Goal: Task Accomplishment & Management: Complete application form

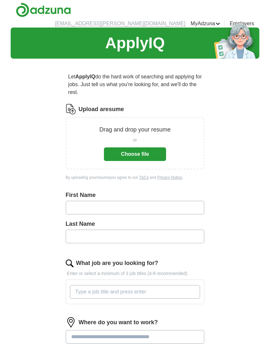
click at [160, 152] on button "Choose file" at bounding box center [135, 155] width 62 height 14
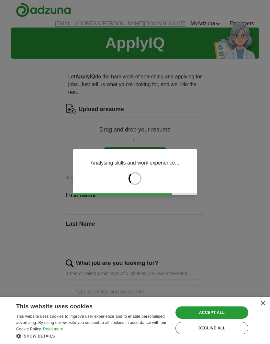
click at [234, 329] on div "Decline all" at bounding box center [212, 328] width 73 height 12
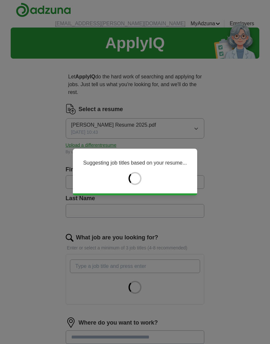
type input "********"
type input "****"
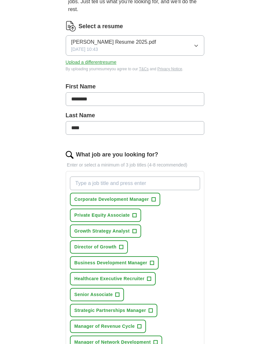
scroll to position [83, 0]
click at [134, 229] on span "+" at bounding box center [135, 231] width 4 height 5
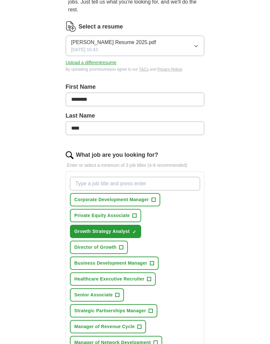
click at [119, 241] on button "Director of Growth +" at bounding box center [99, 247] width 58 height 13
click at [152, 261] on span "+" at bounding box center [152, 263] width 4 height 5
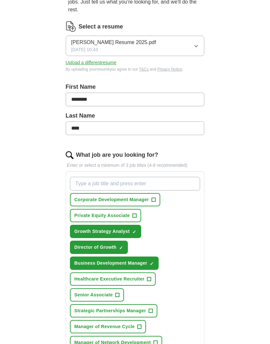
click at [114, 289] on button "Senior Associate +" at bounding box center [97, 295] width 54 height 13
click at [149, 304] on button "Strategic Partnerships Manager +" at bounding box center [114, 310] width 88 height 13
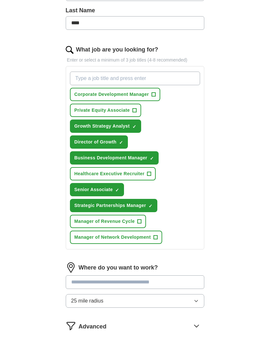
click at [163, 276] on input at bounding box center [135, 283] width 139 height 14
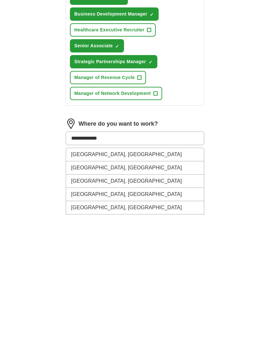
scroll to position [203, 0]
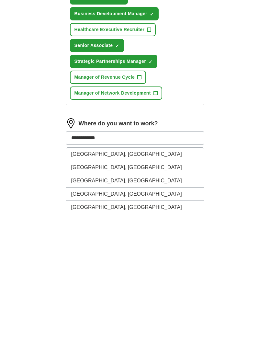
click at [135, 332] on button "Start applying for jobs" at bounding box center [135, 339] width 139 height 14
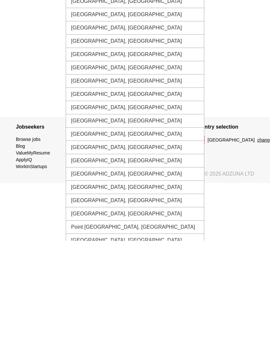
scroll to position [275, 0]
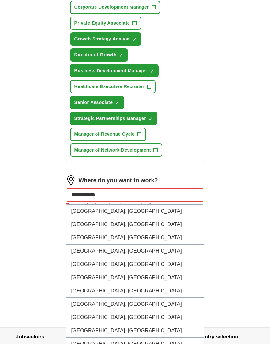
click at [96, 188] on input "**********" at bounding box center [135, 195] width 139 height 14
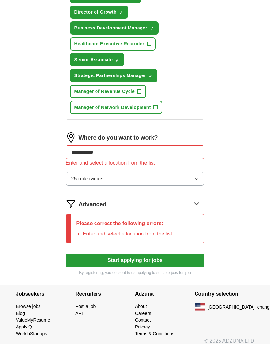
click at [187, 178] on button "25 mile radius" at bounding box center [135, 179] width 139 height 14
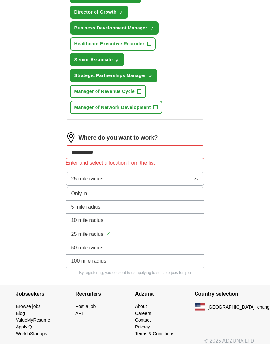
click at [225, 174] on div "**********" at bounding box center [135, 15] width 187 height 539
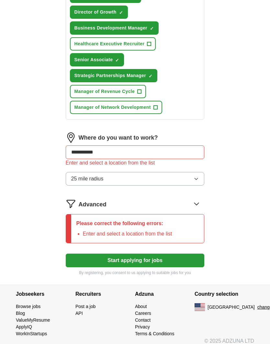
click at [189, 146] on input "**********" at bounding box center [135, 153] width 139 height 14
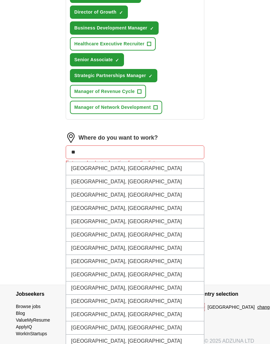
type input "*"
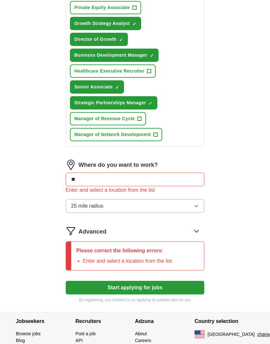
type input "*"
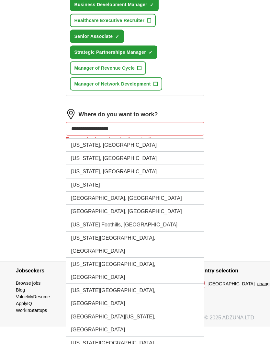
scroll to position [341, 0]
type input "*"
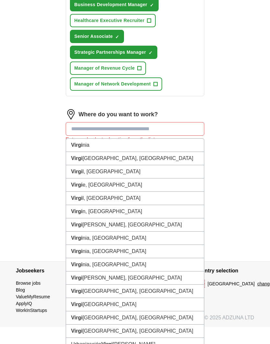
scroll to position [317, 0]
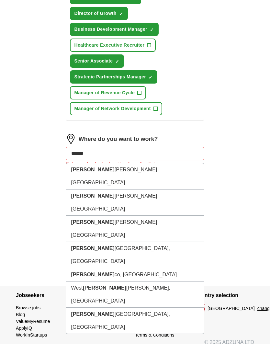
type input "*******"
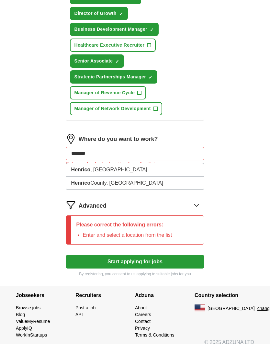
click at [169, 177] on li "[GEOGRAPHIC_DATA], [GEOGRAPHIC_DATA]" at bounding box center [135, 183] width 138 height 13
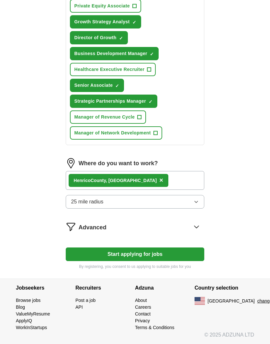
scroll to position [285, 0]
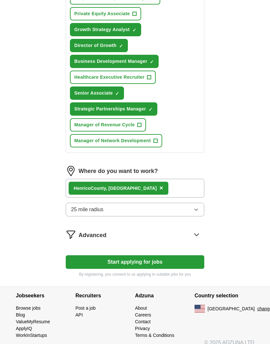
click at [169, 180] on div "Henrico County, VA ×" at bounding box center [135, 188] width 139 height 19
click at [160, 183] on div "Henrico County, VA ×" at bounding box center [135, 188] width 139 height 19
click at [157, 179] on div "Henrico County, VA ×" at bounding box center [135, 188] width 139 height 19
click at [160, 184] on span "×" at bounding box center [162, 187] width 4 height 7
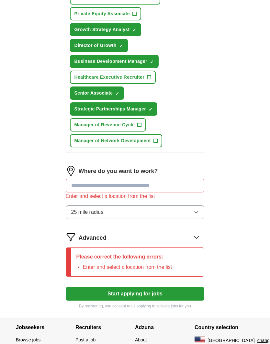
click at [165, 179] on input at bounding box center [135, 186] width 139 height 14
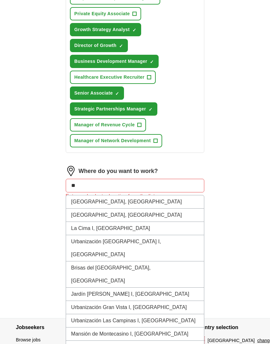
type input "*"
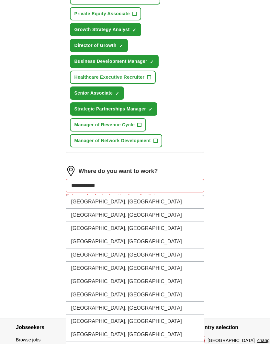
click at [135, 287] on button "Start applying for jobs" at bounding box center [135, 294] width 139 height 14
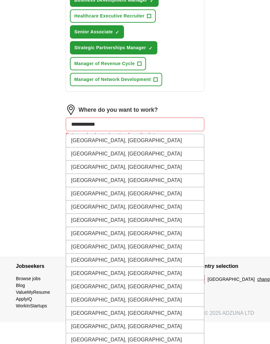
scroll to position [325, 0]
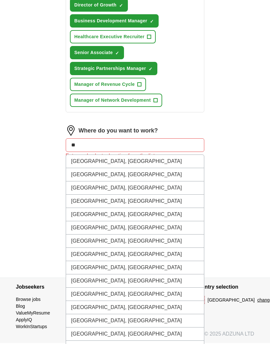
type input "*"
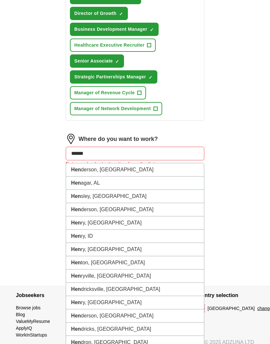
type input "*******"
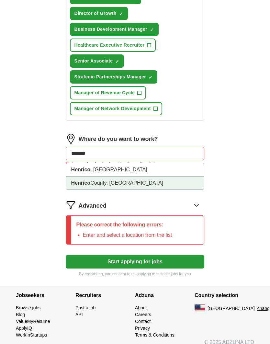
click at [81, 180] on strong "Henrico" at bounding box center [80, 183] width 19 height 6
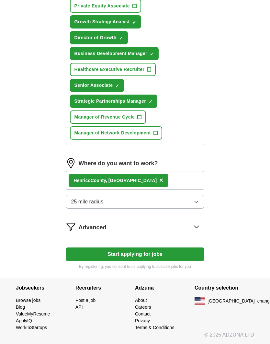
scroll to position [285, 0]
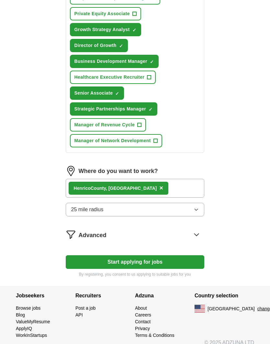
click at [195, 205] on button "25 mile radius" at bounding box center [135, 210] width 139 height 14
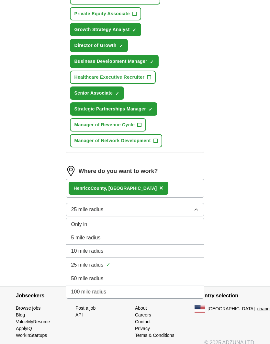
click at [181, 247] on div "10 mile radius" at bounding box center [135, 251] width 128 height 8
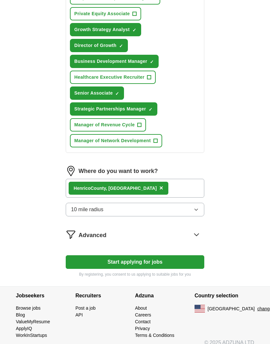
click at [195, 230] on icon at bounding box center [197, 235] width 10 height 10
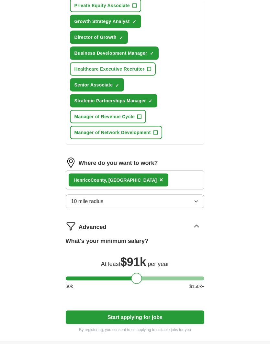
scroll to position [293, 0]
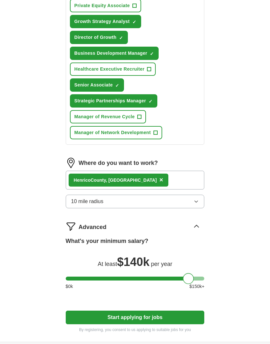
click at [181, 311] on button "Start applying for jobs" at bounding box center [135, 318] width 139 height 14
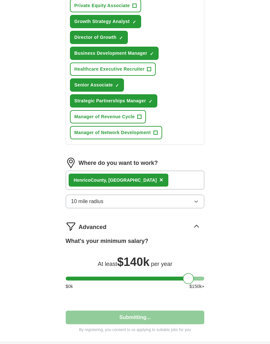
select select "**"
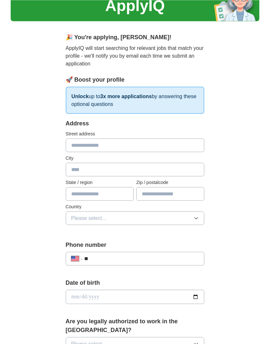
scroll to position [0, 0]
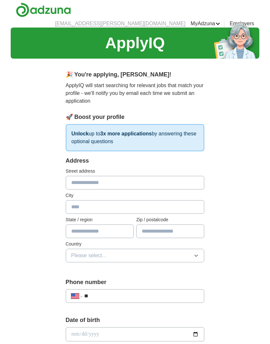
click at [0, 0] on link "Preferences" at bounding box center [0, 0] width 0 height 0
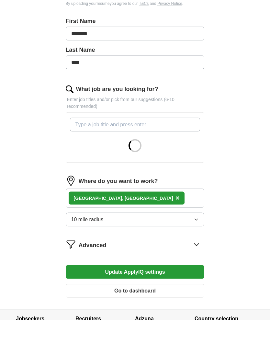
scroll to position [161, 0]
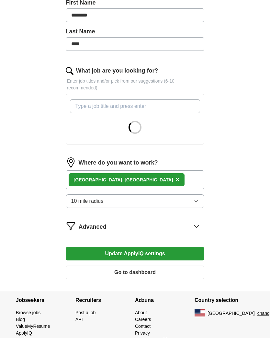
click at [79, 105] on input "What job are you looking for?" at bounding box center [135, 112] width 131 height 14
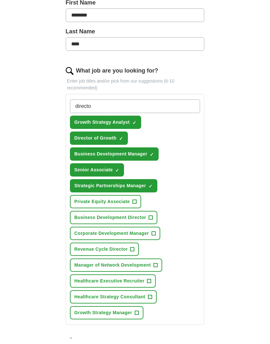
type input "director"
type input "vice president"
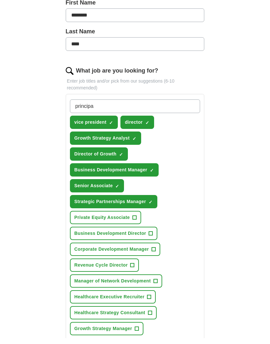
type input "principal"
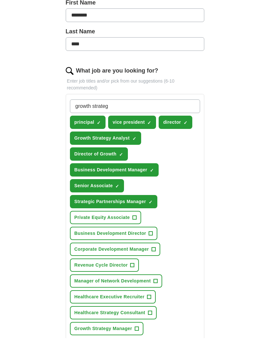
type input "growth strategy"
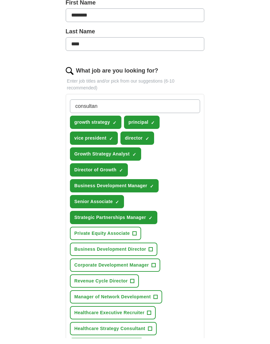
type input "consultant"
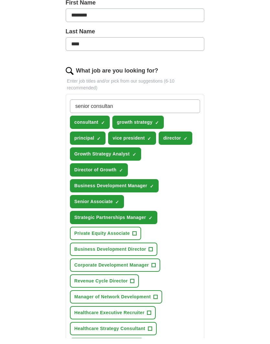
type input "senior consultant"
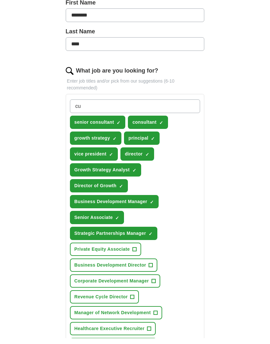
type input "c"
click at [144, 201] on button "Business Development Manager ✓ ×" at bounding box center [114, 207] width 89 height 13
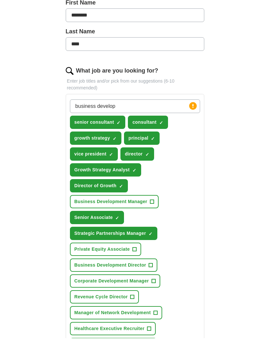
click at [172, 105] on input "business develop" at bounding box center [135, 112] width 131 height 14
type input "business development"
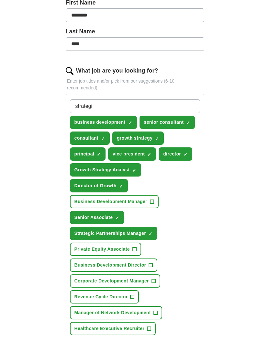
type input "strategic"
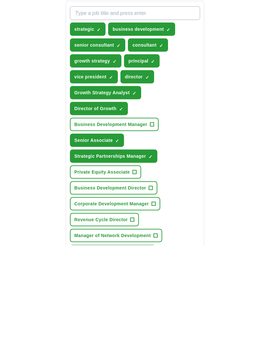
click at [148, 280] on button "Business Development Director +" at bounding box center [114, 286] width 88 height 13
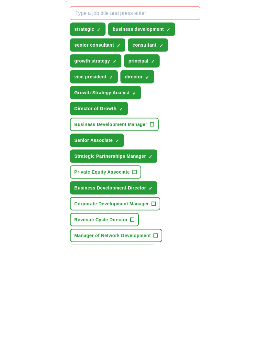
scroll to position [233, 0]
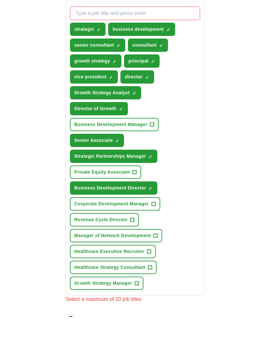
click at [155, 229] on span "+" at bounding box center [154, 231] width 4 height 5
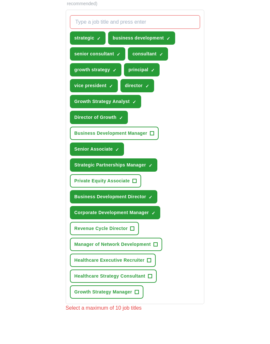
scroll to position [230, 0]
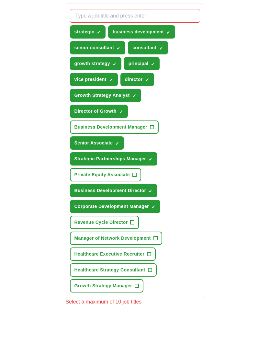
click at [136, 307] on button "Growth Strategy Manager +" at bounding box center [107, 313] width 74 height 13
click at [136, 311] on span "✓" at bounding box center [137, 313] width 4 height 5
click at [138, 311] on span "+" at bounding box center [137, 313] width 4 height 5
click at [151, 295] on span "+" at bounding box center [150, 297] width 4 height 5
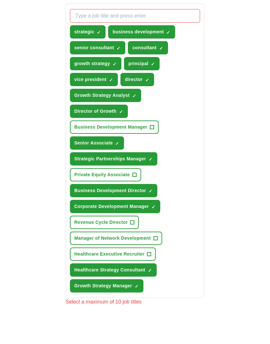
click at [151, 279] on span "+" at bounding box center [150, 281] width 4 height 5
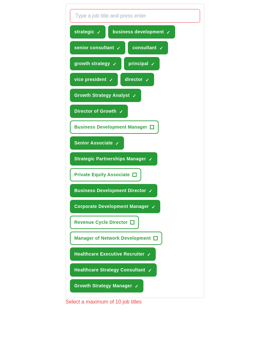
click at [150, 279] on span "✓" at bounding box center [149, 281] width 4 height 5
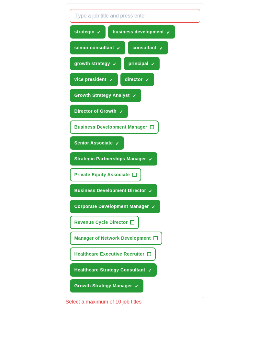
click at [151, 279] on span "+" at bounding box center [150, 281] width 4 height 5
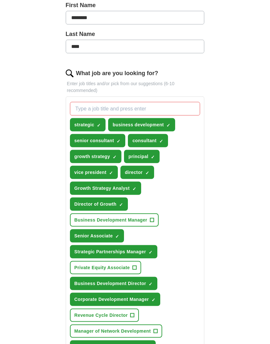
scroll to position [164, 0]
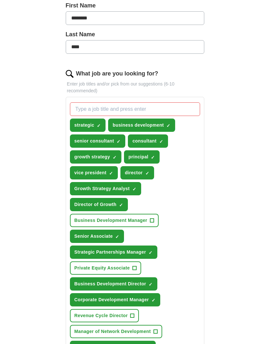
click at [181, 107] on input "What job are you looking for?" at bounding box center [135, 109] width 131 height 14
type input "d"
type input "o"
type input "sales operations"
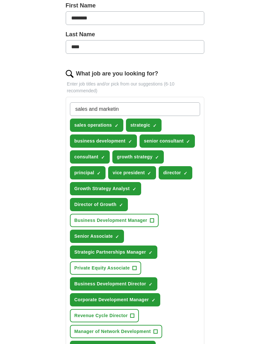
type input "sales and marketing"
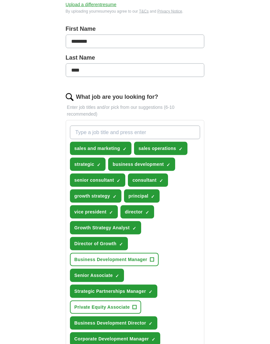
scroll to position [141, 0]
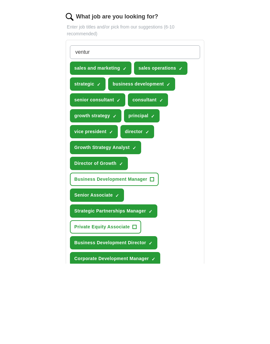
type input "venture"
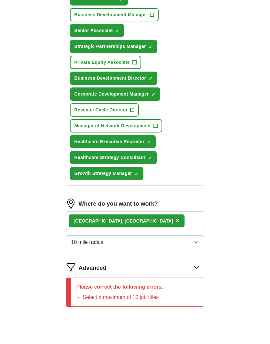
scroll to position [360, 0]
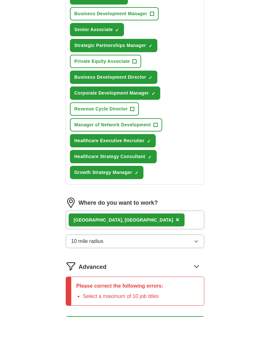
click at [138, 238] on div "[GEOGRAPHIC_DATA], [GEOGRAPHIC_DATA] ×" at bounding box center [135, 247] width 139 height 19
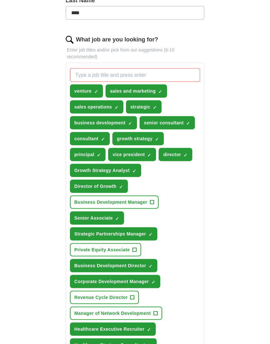
click at [90, 88] on span "venture" at bounding box center [83, 91] width 17 height 7
click at [120, 88] on span "sales and marketing" at bounding box center [133, 91] width 46 height 7
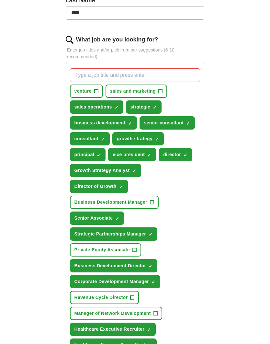
click at [89, 68] on input "What job are you looking for?" at bounding box center [135, 75] width 131 height 14
type input "marketing"
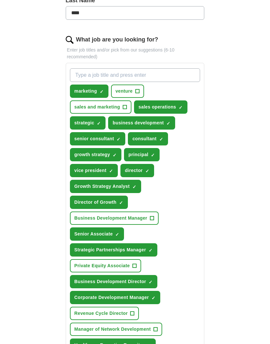
click at [93, 151] on span "growth strategy" at bounding box center [93, 154] width 36 height 7
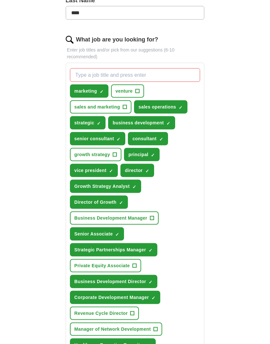
click at [88, 71] on input "What job are you looking for?" at bounding box center [135, 75] width 131 height 14
click at [91, 151] on span "growth strategy" at bounding box center [93, 154] width 36 height 7
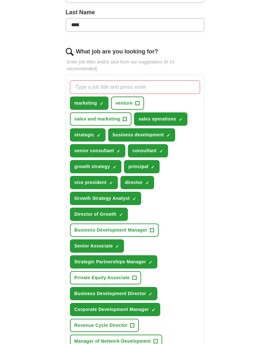
click at [80, 147] on button "senior consultant ✓ ×" at bounding box center [98, 150] width 56 height 13
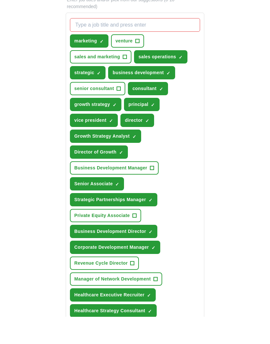
scroll to position [223, 0]
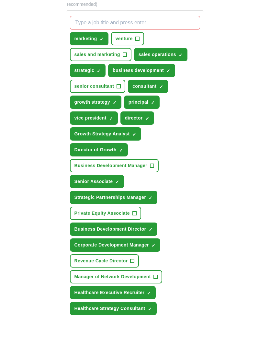
click at [125, 91] on button "business development ✓ ×" at bounding box center [141, 97] width 67 height 13
click at [85, 174] on span "Director of Growth" at bounding box center [96, 177] width 42 height 7
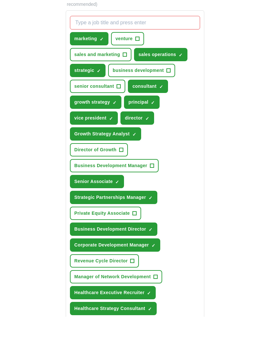
click at [84, 158] on span "Growth Strategy Analyst" at bounding box center [102, 161] width 55 height 7
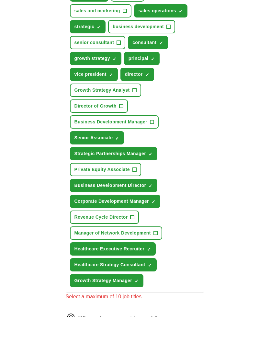
scroll to position [273, 0]
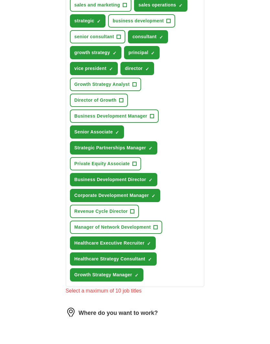
click at [84, 156] on span "Senior Associate" at bounding box center [94, 159] width 39 height 7
click at [84, 172] on span "Strategic Partnerships Manager" at bounding box center [111, 175] width 72 height 7
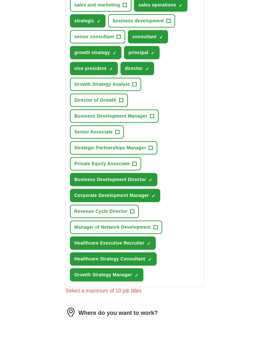
click at [87, 204] on span "Business Development Director" at bounding box center [111, 207] width 72 height 7
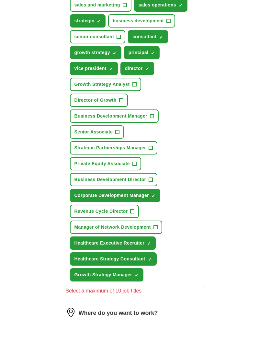
click at [84, 219] on span "Corporate Development Manager" at bounding box center [112, 222] width 75 height 7
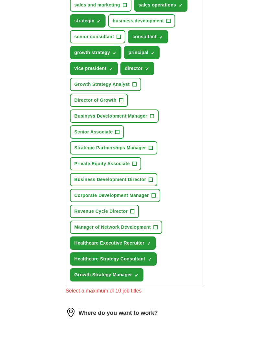
click at [85, 267] on span "Healthcare Executive Recruiter" at bounding box center [110, 270] width 70 height 7
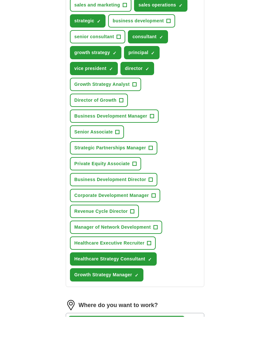
click at [84, 283] on span "Healthcare Strategy Consultant" at bounding box center [110, 286] width 71 height 7
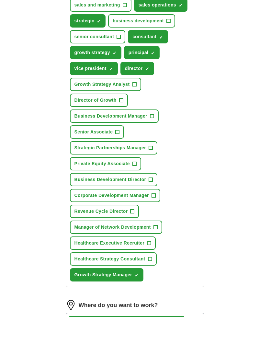
click at [85, 299] on span "Growth Strategy Manager" at bounding box center [104, 302] width 58 height 7
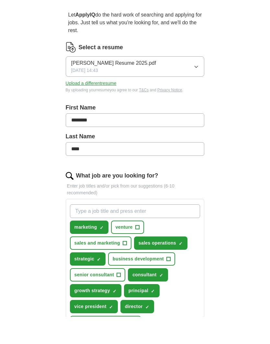
scroll to position [37, 0]
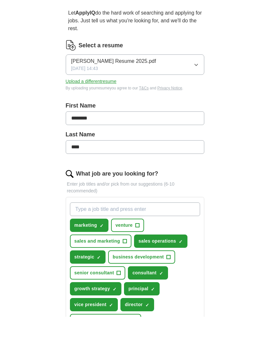
click at [93, 230] on input "What job are you looking for?" at bounding box center [135, 237] width 131 height 14
type input "partnerships"
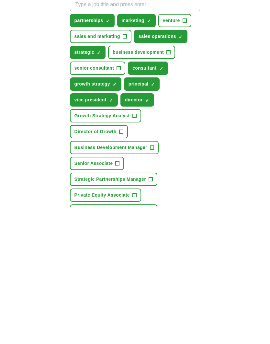
scroll to position [132, 0]
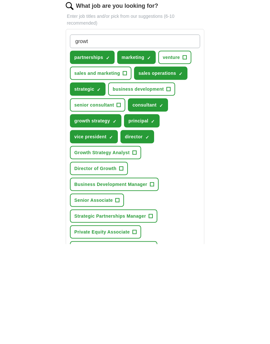
type input "growth"
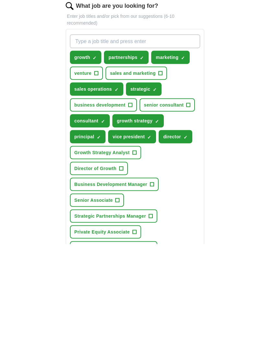
click at [130, 218] on span "growth strategy" at bounding box center [135, 221] width 36 height 7
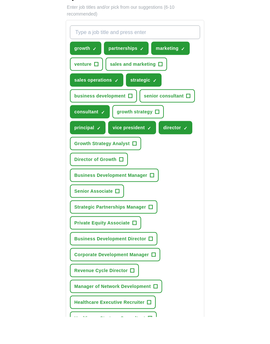
scroll to position [218, 0]
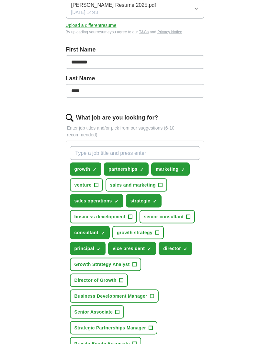
click at [192, 146] on input "What job are you looking for?" at bounding box center [135, 153] width 131 height 14
type input "f"
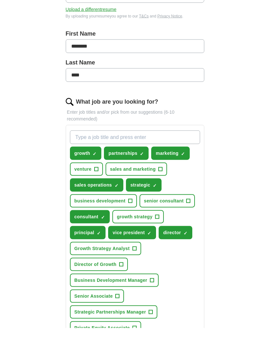
click at [84, 179] on button "venture +" at bounding box center [86, 185] width 33 height 13
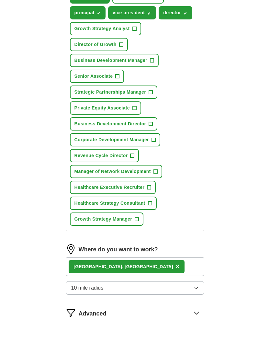
scroll to position [337, 0]
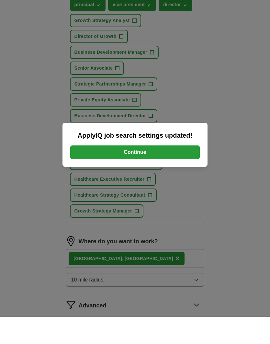
click at [83, 173] on button "Continue" at bounding box center [135, 180] width 130 height 14
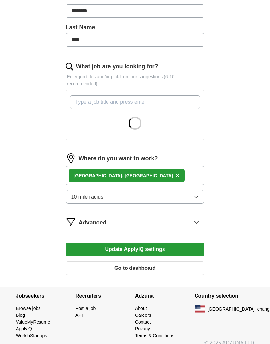
scroll to position [173, 0]
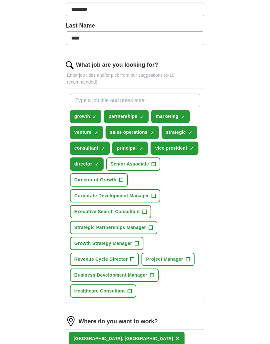
click at [143, 129] on span "sales operations" at bounding box center [129, 132] width 38 height 7
click at [163, 96] on input "What job are you looking for?" at bounding box center [135, 101] width 131 height 14
type input "operations"
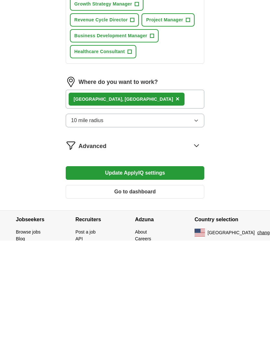
click at [188, 270] on button "Update ApplyIQ settings" at bounding box center [135, 277] width 139 height 14
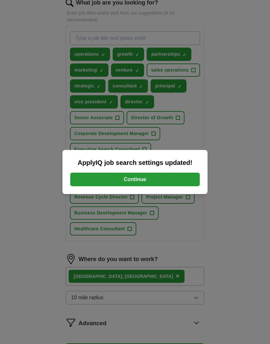
scroll to position [235, 0]
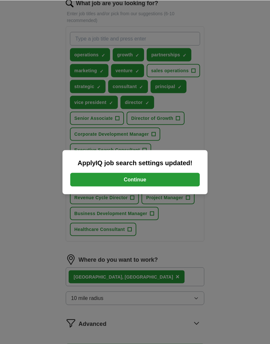
click at [185, 182] on button "Continue" at bounding box center [135, 180] width 130 height 14
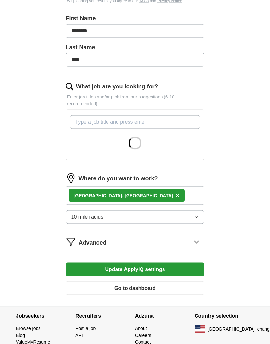
scroll to position [151, 0]
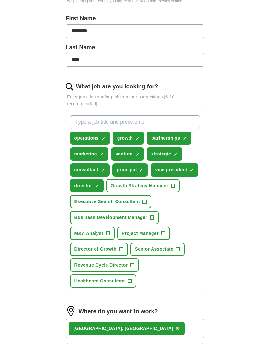
click at [132, 167] on span "principal" at bounding box center [127, 170] width 20 height 7
click at [172, 115] on input "What job are you looking for?" at bounding box center [135, 122] width 131 height 14
type input "business development"
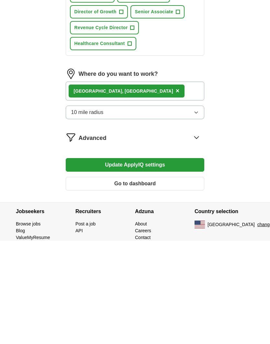
scroll to position [320, 0]
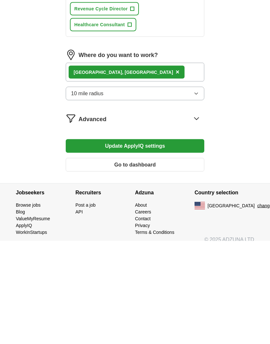
click at [186, 242] on button "Update ApplyIQ settings" at bounding box center [135, 249] width 139 height 14
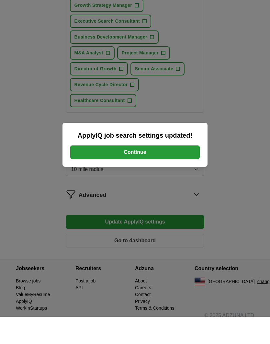
click at [192, 173] on button "Continue" at bounding box center [135, 180] width 130 height 14
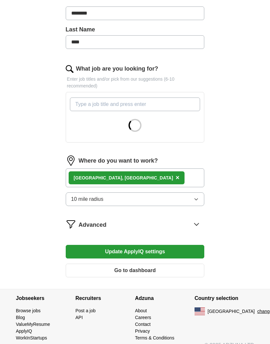
scroll to position [173, 0]
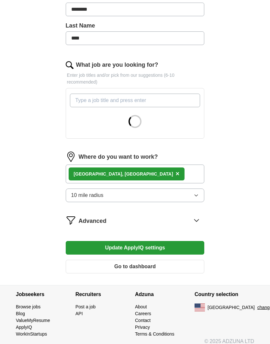
click at [196, 215] on icon at bounding box center [197, 220] width 10 height 10
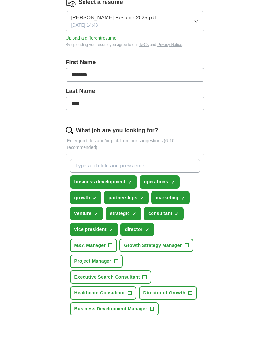
scroll to position [80, 0]
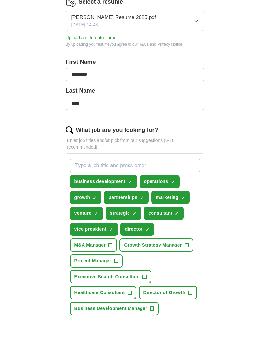
click at [136, 218] on button "partnerships ✓ ×" at bounding box center [126, 224] width 45 height 13
click at [169, 186] on input "What job are you looking for?" at bounding box center [135, 193] width 131 height 14
type input "strategy"
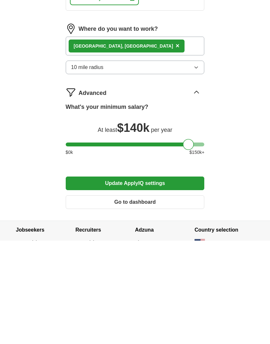
scroll to position [349, 0]
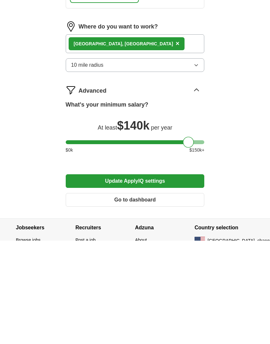
click at [197, 162] on button "10 mile radius" at bounding box center [135, 169] width 139 height 14
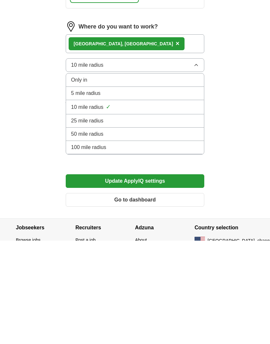
scroll to position [385, 0]
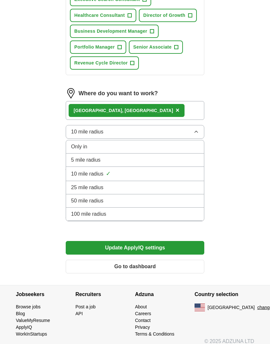
click at [175, 170] on div "10 mile radius ✓" at bounding box center [135, 174] width 128 height 9
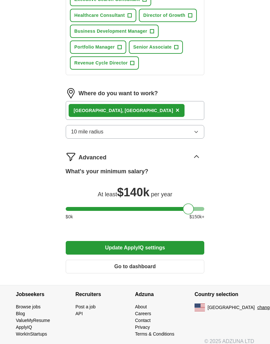
click at [198, 129] on icon "button" at bounding box center [196, 131] width 5 height 5
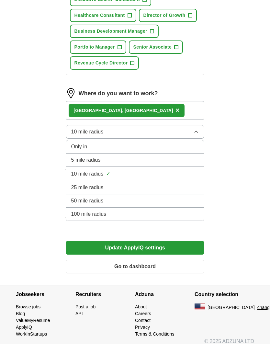
click at [178, 184] on div "25 mile radius" at bounding box center [135, 188] width 128 height 8
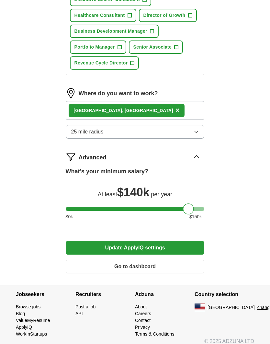
click at [190, 125] on button "25 mile radius" at bounding box center [135, 132] width 139 height 14
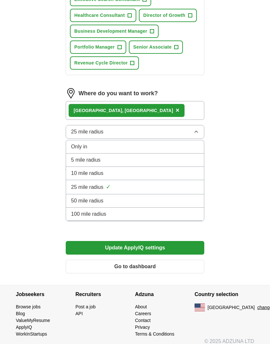
click at [127, 104] on div "[GEOGRAPHIC_DATA], [GEOGRAPHIC_DATA] ×" at bounding box center [127, 110] width 116 height 13
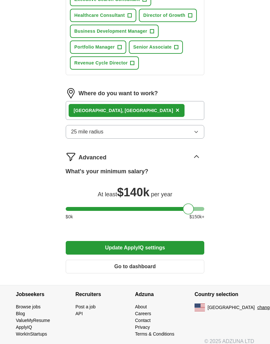
click at [176, 107] on span "×" at bounding box center [178, 110] width 4 height 7
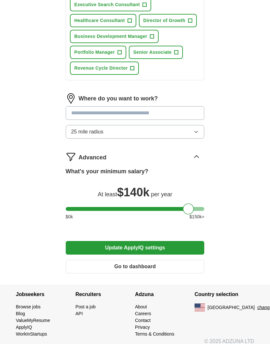
click at [159, 106] on input at bounding box center [135, 113] width 139 height 14
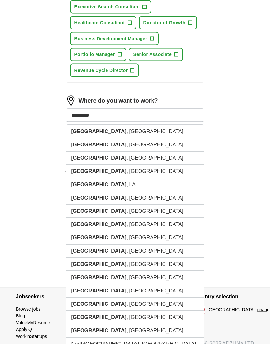
scroll to position [378, 0]
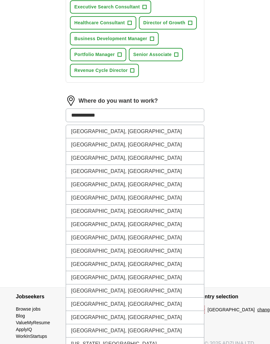
click at [135, 243] on button "Update ApplyIQ settings" at bounding box center [135, 250] width 139 height 14
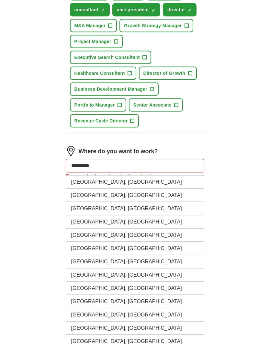
scroll to position [327, 0]
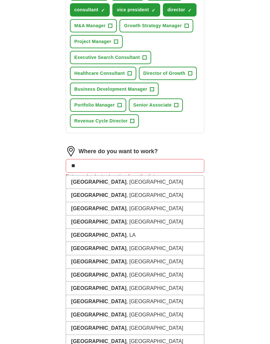
type input "*"
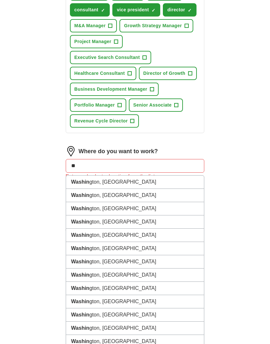
type input "*"
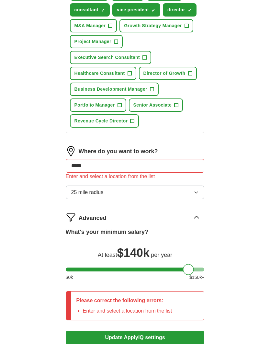
type input "******"
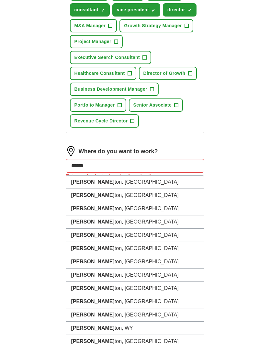
click at [171, 189] on li "[PERSON_NAME] ton, [GEOGRAPHIC_DATA]" at bounding box center [135, 195] width 138 height 13
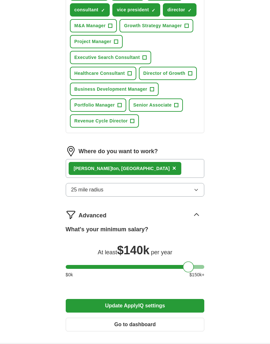
click at [178, 188] on button "25 mile radius" at bounding box center [135, 190] width 139 height 14
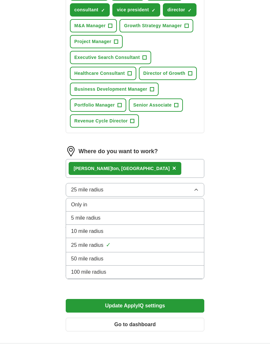
click at [180, 159] on div "[PERSON_NAME] ton, [GEOGRAPHIC_DATA] ×" at bounding box center [135, 168] width 139 height 19
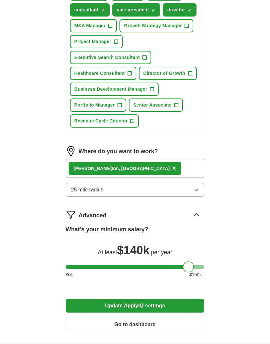
click at [172, 165] on span "×" at bounding box center [174, 168] width 4 height 7
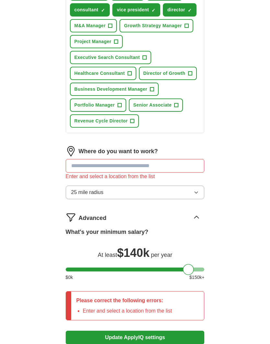
click at [179, 159] on input at bounding box center [135, 166] width 139 height 14
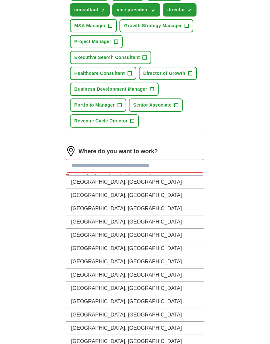
type input "*"
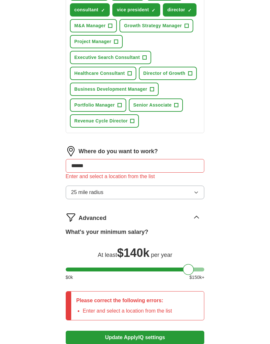
type input "*******"
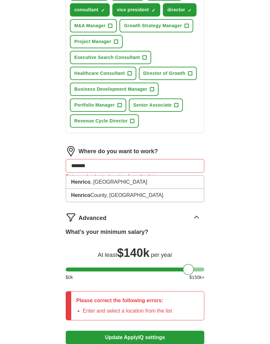
click at [176, 189] on li "[GEOGRAPHIC_DATA], [GEOGRAPHIC_DATA]" at bounding box center [135, 195] width 138 height 13
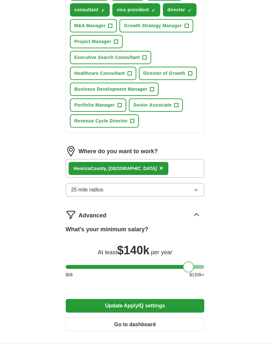
click at [184, 299] on button "Update ApplyIQ settings" at bounding box center [135, 306] width 139 height 14
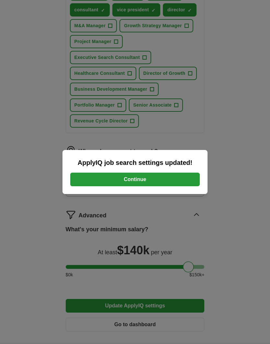
click at [185, 173] on button "Continue" at bounding box center [135, 180] width 130 height 14
